Goal: Find contact information: Find contact information

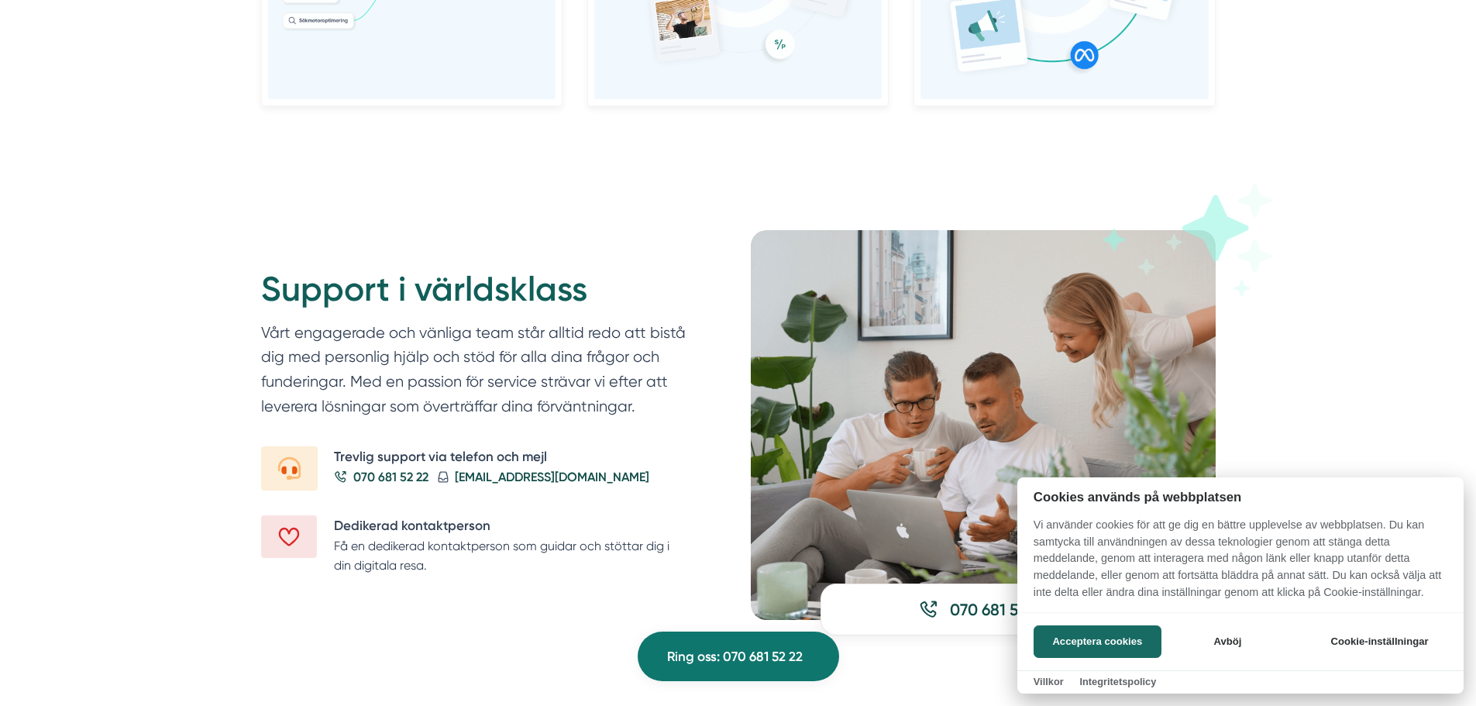
scroll to position [2091, 0]
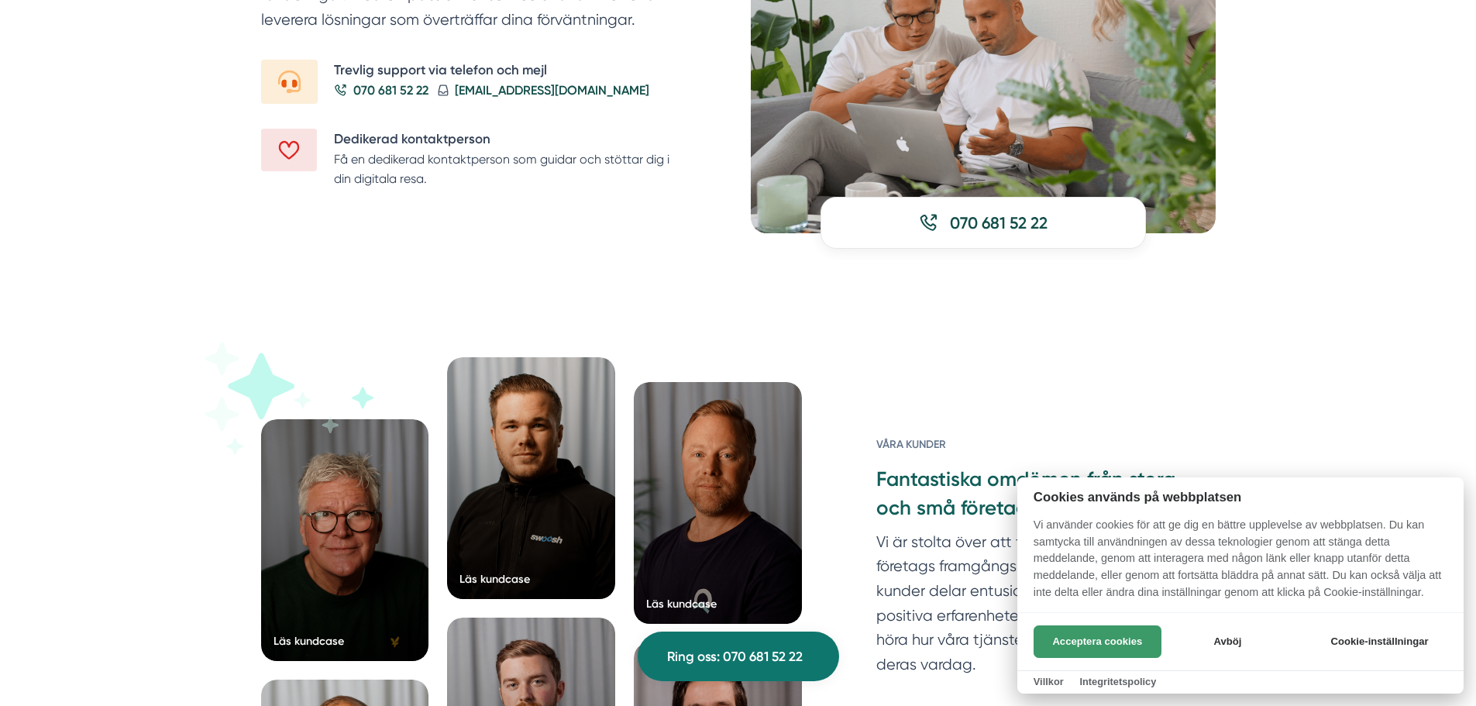
click at [1050, 631] on button "Acceptera cookies" at bounding box center [1097, 641] width 128 height 33
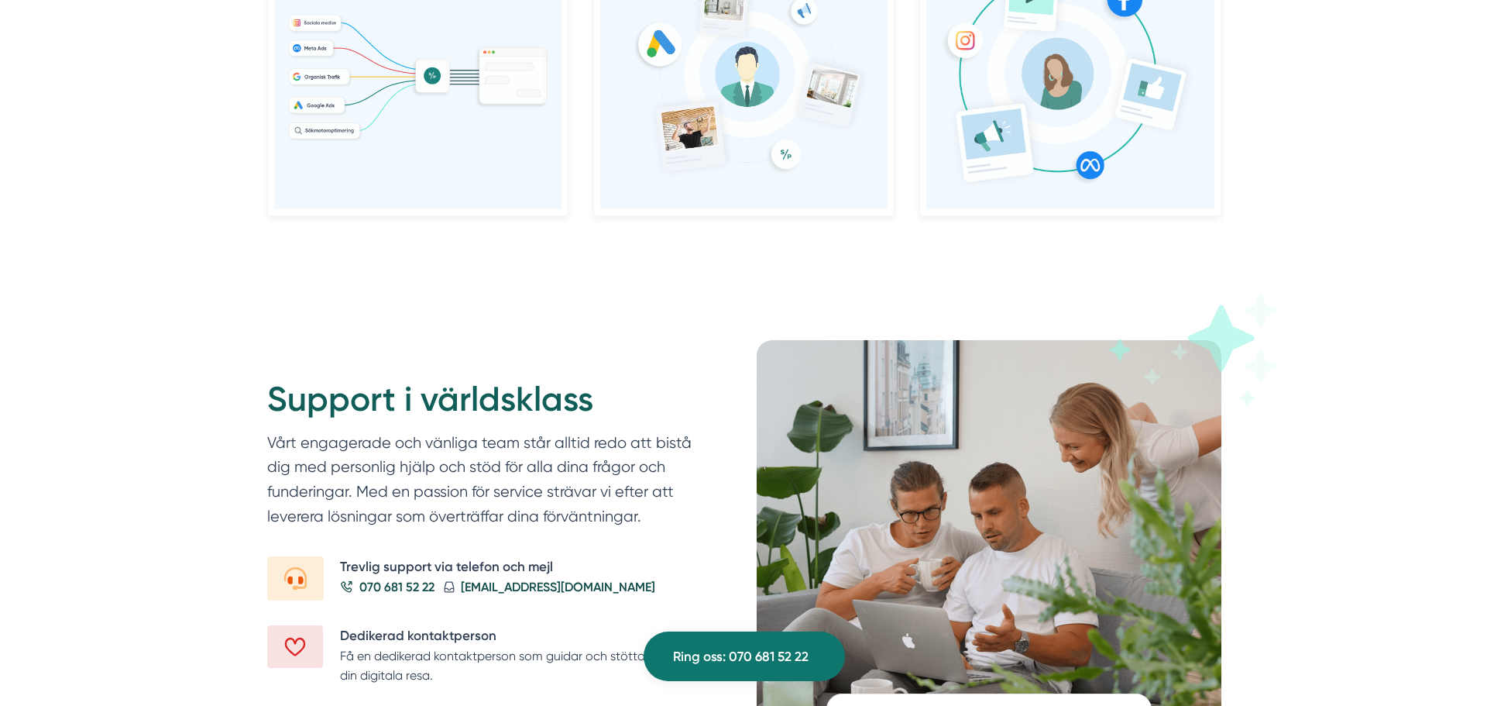
scroll to position [1798, 0]
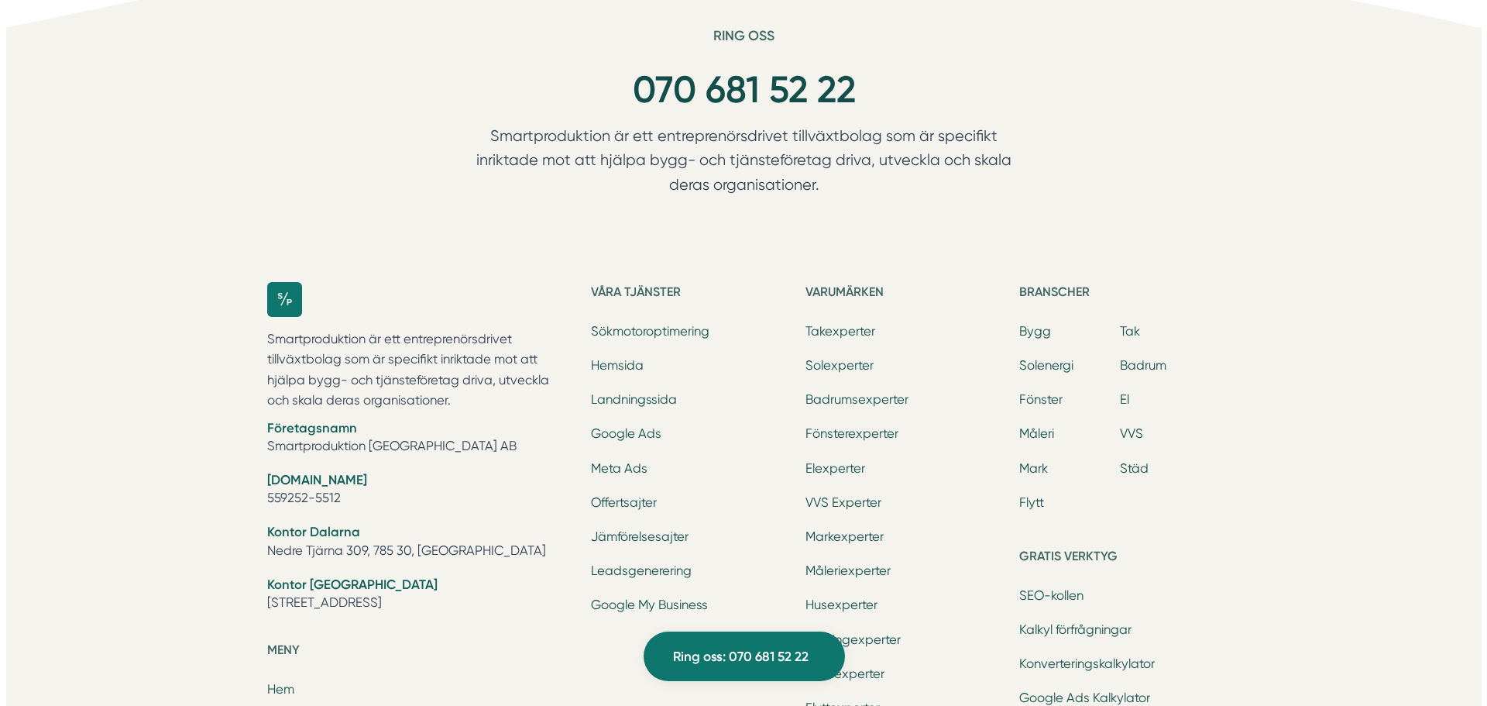
scroll to position [5051, 0]
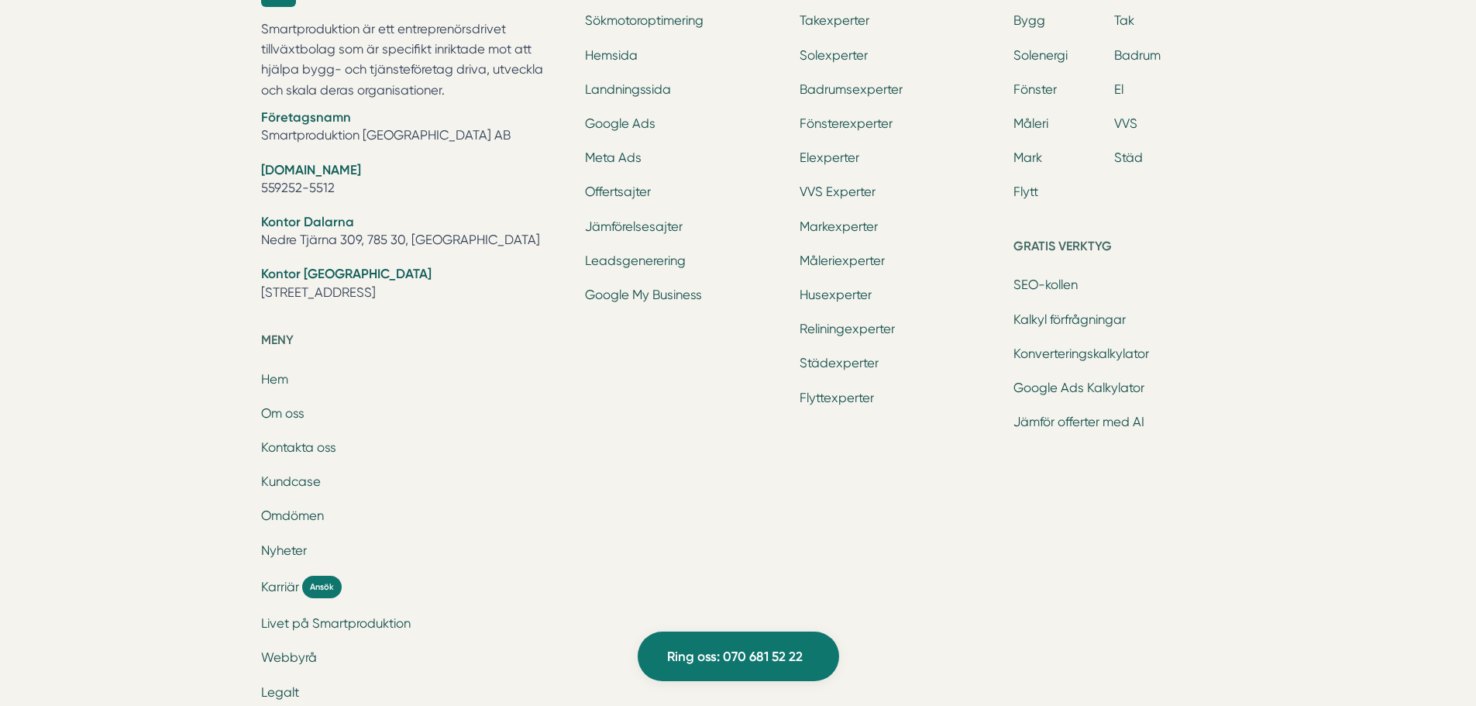
drag, startPoint x: 256, startPoint y: 185, endPoint x: 388, endPoint y: 185, distance: 132.5
click at [388, 185] on div "Smartproduktion är ett entreprenörsdrivet tillväxtbolag som är specifikt inrikt…" at bounding box center [738, 362] width 992 height 830
copy li "559252-5512"
